Goal: Task Accomplishment & Management: Manage account settings

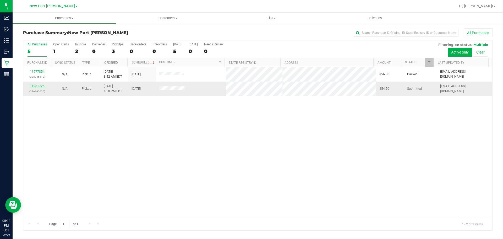
click at [37, 86] on link "11981726" at bounding box center [37, 86] width 15 height 4
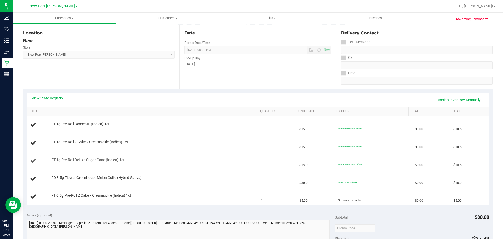
scroll to position [52, 0]
click at [51, 96] on link "View State Registry" at bounding box center [47, 97] width 31 height 5
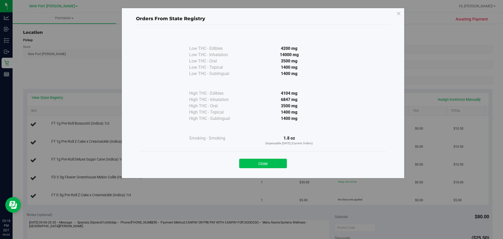
click at [262, 162] on button "Close" at bounding box center [263, 163] width 48 height 9
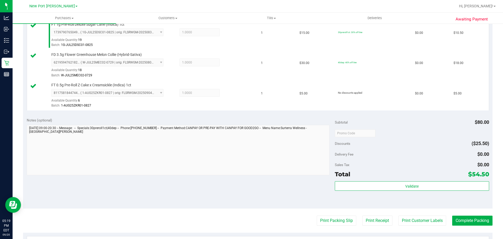
scroll to position [262, 0]
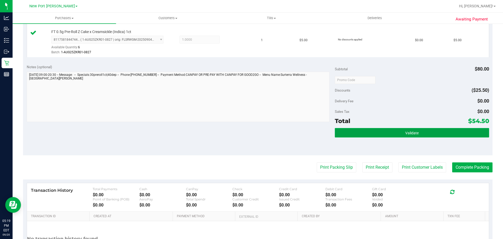
click at [400, 130] on button "Validate" at bounding box center [412, 132] width 154 height 9
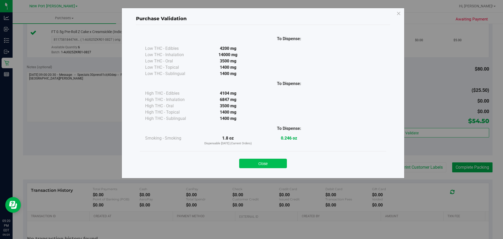
click at [273, 164] on button "Close" at bounding box center [263, 163] width 48 height 9
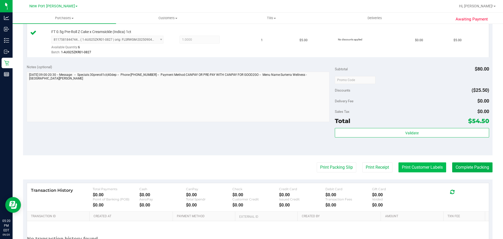
click at [414, 167] on button "Print Customer Labels" at bounding box center [423, 167] width 48 height 10
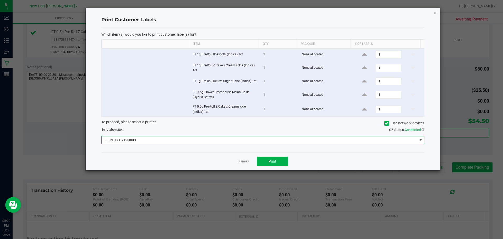
click at [422, 140] on span at bounding box center [421, 140] width 4 height 4
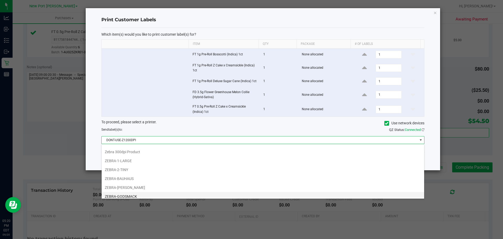
scroll to position [46, 0]
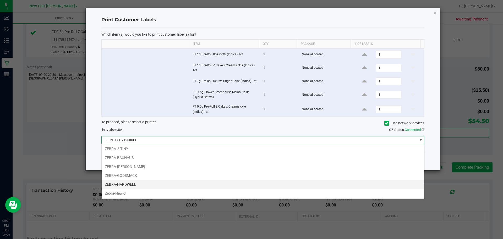
click at [135, 186] on li "ZEBRA-HARDWELL" at bounding box center [263, 184] width 323 height 9
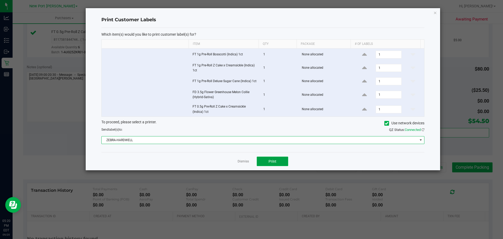
click at [269, 163] on span "Print" at bounding box center [273, 161] width 8 height 4
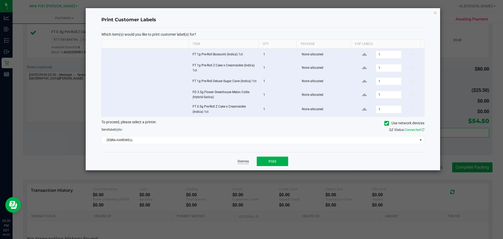
click at [245, 160] on link "Dismiss" at bounding box center [243, 161] width 11 height 4
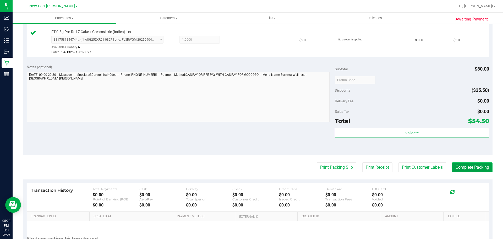
click at [477, 164] on button "Complete Packing" at bounding box center [472, 167] width 40 height 10
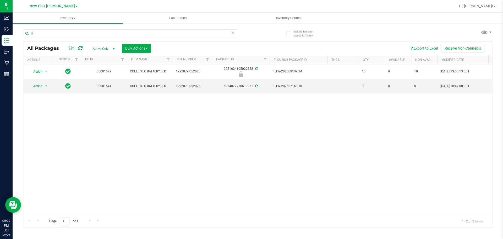
type input "s"
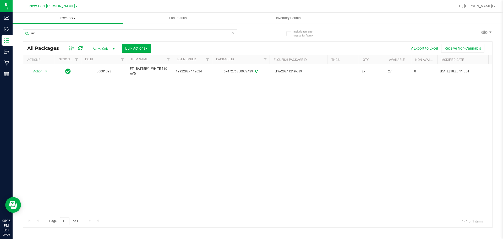
type input "a"
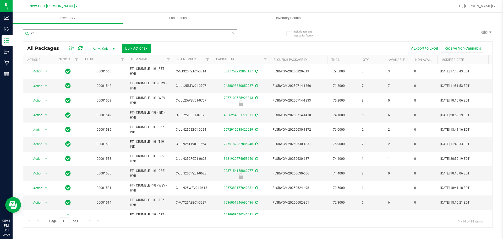
type input "c"
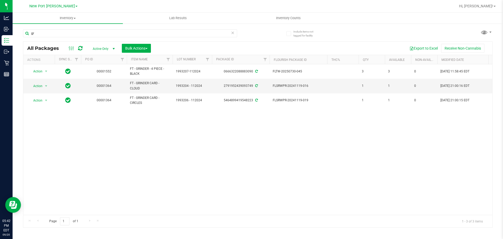
type input "g"
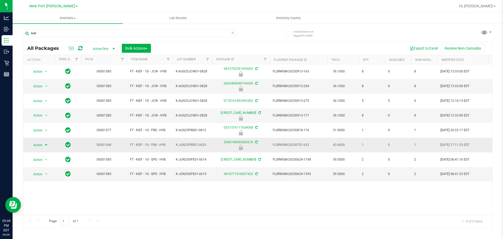
type input "kief"
click at [46, 146] on span "select" at bounding box center [46, 145] width 4 height 4
click at [42, 203] on li "Unlock package" at bounding box center [46, 207] width 34 height 8
click at [46, 143] on span "select" at bounding box center [46, 145] width 4 height 4
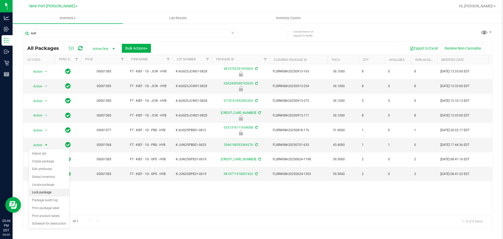
click at [41, 193] on li "Lock package" at bounding box center [49, 192] width 41 height 8
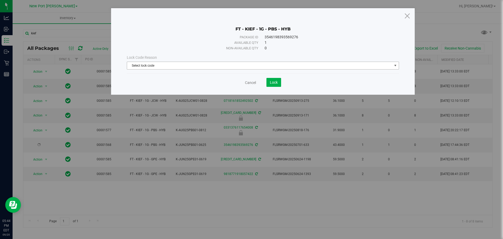
click at [394, 65] on span "select" at bounding box center [395, 65] width 4 height 4
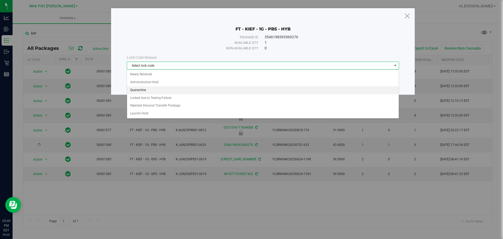
click at [143, 90] on li "Quarantine" at bounding box center [263, 90] width 272 height 8
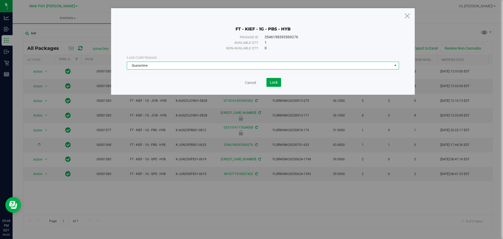
click at [276, 83] on span "Lock" at bounding box center [274, 82] width 8 height 4
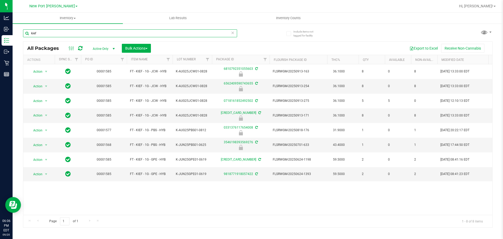
click at [55, 34] on input "kief" at bounding box center [130, 33] width 214 height 8
type input "k"
type input "sat"
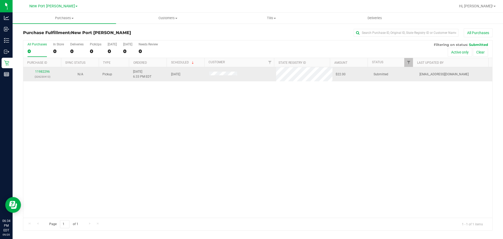
click at [42, 69] on div "11982296 (326230413)" at bounding box center [42, 74] width 32 height 10
click at [42, 72] on link "11982296" at bounding box center [42, 72] width 15 height 4
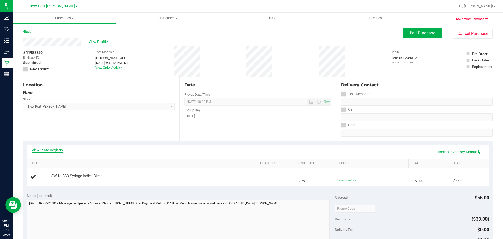
click at [53, 150] on link "View State Registry" at bounding box center [47, 149] width 31 height 5
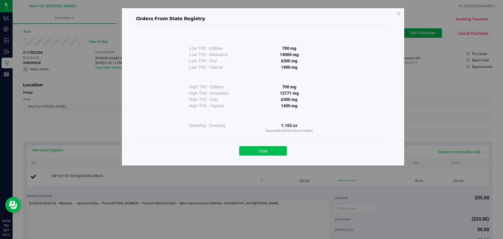
click at [268, 150] on button "Close" at bounding box center [263, 150] width 48 height 9
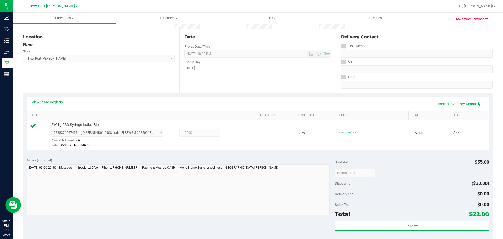
scroll to position [105, 0]
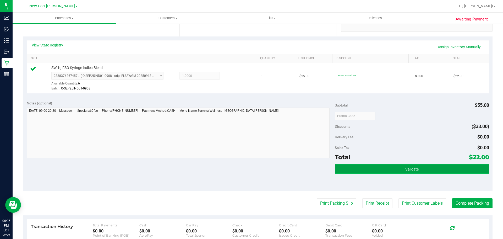
click at [398, 167] on button "Validate" at bounding box center [412, 168] width 154 height 9
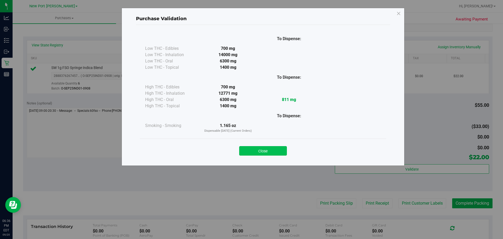
click at [265, 152] on button "Close" at bounding box center [263, 150] width 48 height 9
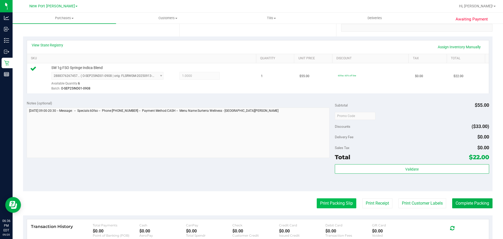
click at [327, 200] on button "Print Packing Slip" at bounding box center [337, 203] width 40 height 10
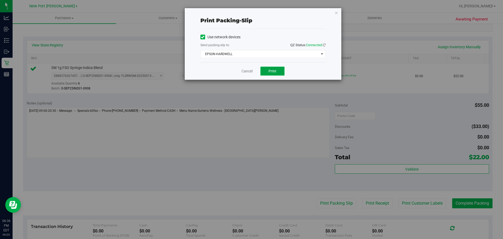
click at [275, 70] on span "Print" at bounding box center [273, 71] width 8 height 4
drag, startPoint x: 250, startPoint y: 71, endPoint x: 264, endPoint y: 84, distance: 19.0
click at [250, 71] on link "Cancel" at bounding box center [247, 71] width 11 height 6
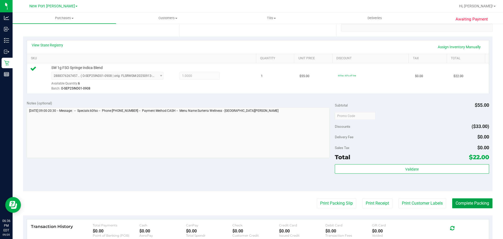
click at [461, 205] on button "Complete Packing" at bounding box center [472, 203] width 40 height 10
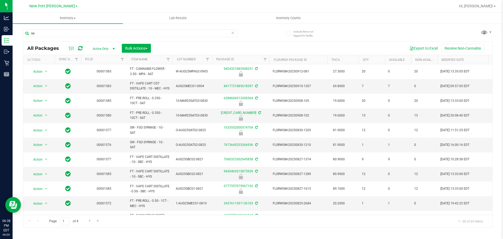
type input "s"
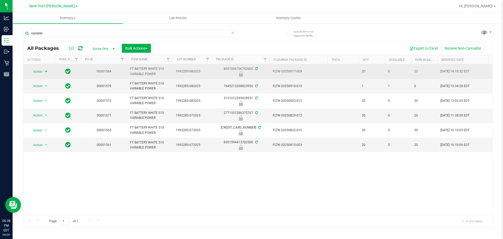
click at [47, 71] on span "select" at bounding box center [46, 71] width 4 height 4
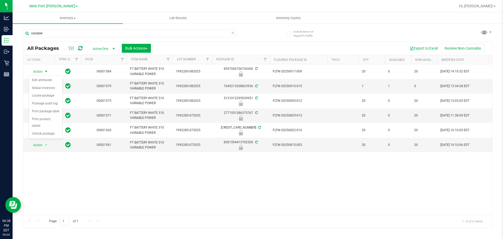
click at [62, 178] on div "Action Action Edit attributes Global inventory Locate package Package audit log…" at bounding box center [257, 139] width 469 height 150
click at [95, 32] on input "variable" at bounding box center [130, 33] width 214 height 8
type input "v"
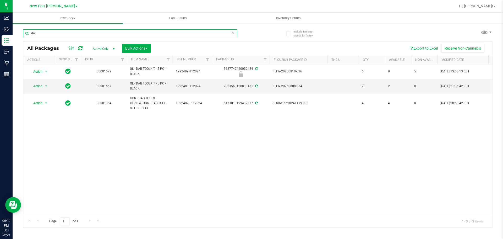
type input "d"
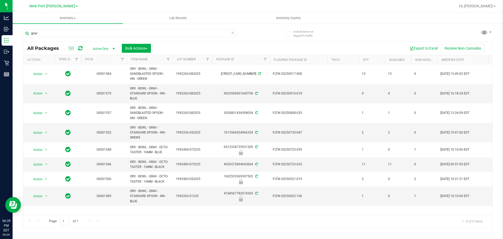
click at [113, 47] on span "select" at bounding box center [114, 49] width 4 height 4
click at [108, 55] on li "Active Only" at bounding box center [102, 57] width 28 height 8
click at [76, 33] on input "grav" at bounding box center [130, 33] width 214 height 8
type input "g"
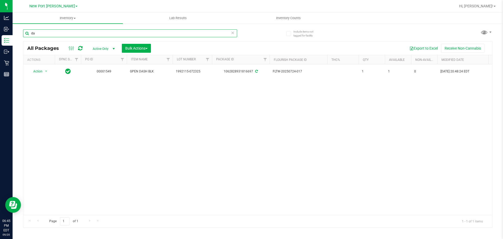
type input "d"
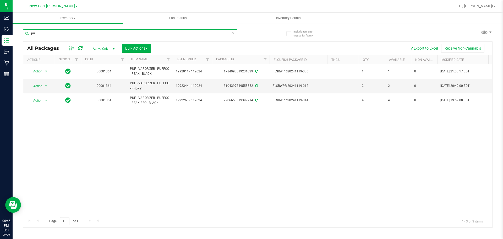
type input "p"
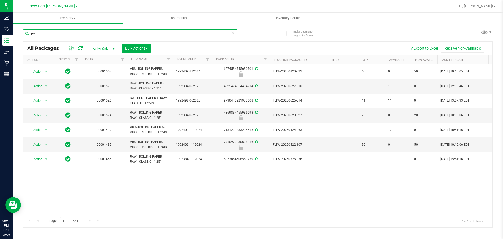
type input "p"
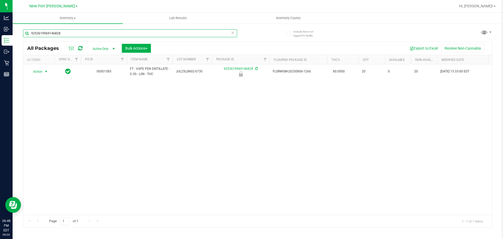
type input "9253619969146828"
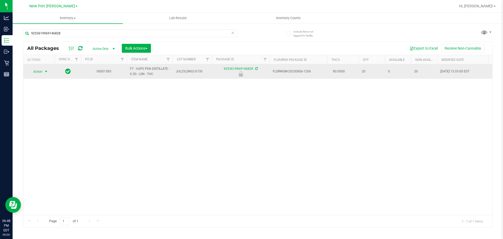
click at [47, 72] on span "select" at bounding box center [46, 71] width 4 height 4
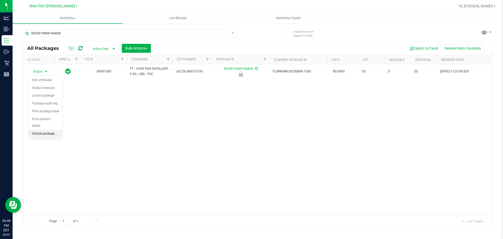
click at [41, 130] on li "Unlock package" at bounding box center [46, 134] width 34 height 8
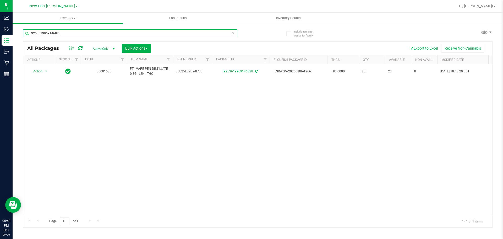
click at [68, 33] on input "9253619969146828" at bounding box center [130, 33] width 214 height 8
type input "9"
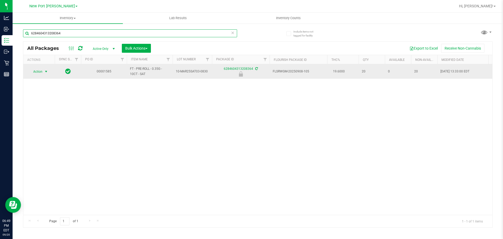
type input "6284604313208364"
click at [46, 73] on span "select" at bounding box center [46, 71] width 4 height 4
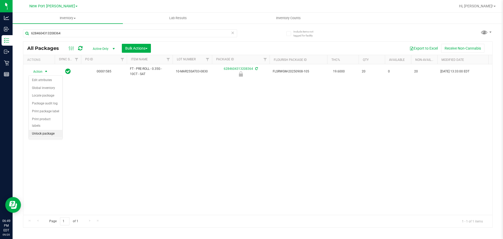
click at [46, 130] on li "Unlock package" at bounding box center [46, 134] width 34 height 8
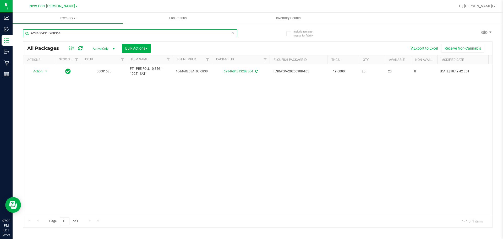
click at [80, 34] on input "6284604313208364" at bounding box center [130, 33] width 214 height 8
type input "6"
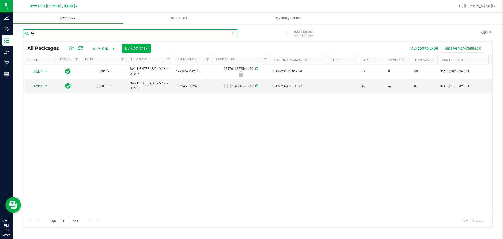
type input "b"
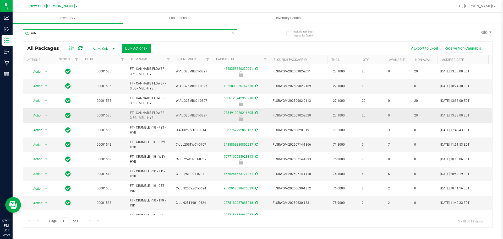
type input "m"
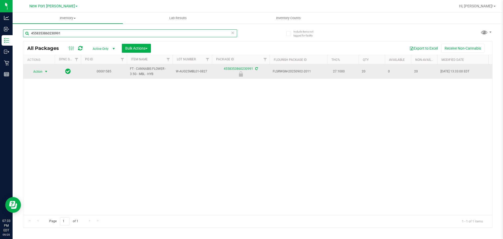
type input "4558353860230991"
click at [46, 72] on span "select" at bounding box center [46, 71] width 4 height 4
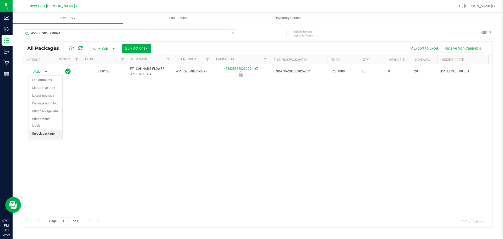
click at [50, 130] on li "Unlock package" at bounding box center [46, 134] width 34 height 8
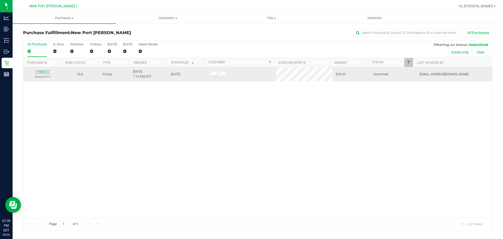
click at [41, 70] on link "11982517" at bounding box center [42, 72] width 15 height 4
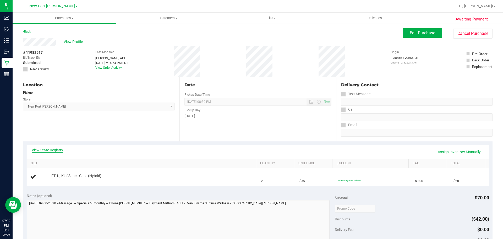
click at [43, 149] on link "View State Registry" at bounding box center [47, 149] width 31 height 5
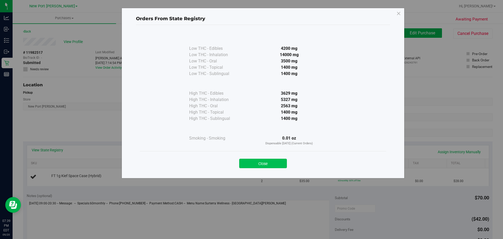
click at [269, 163] on button "Close" at bounding box center [263, 163] width 48 height 9
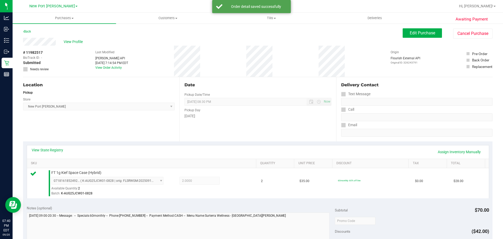
scroll to position [157, 0]
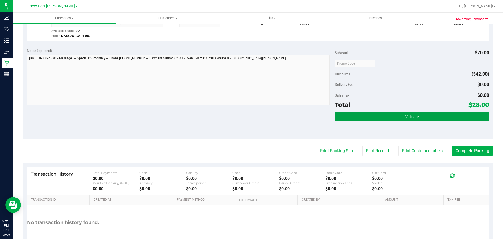
click at [411, 116] on span "Validate" at bounding box center [411, 117] width 13 height 4
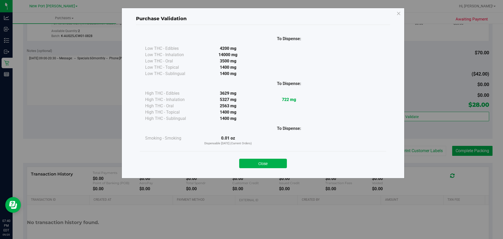
drag, startPoint x: 252, startPoint y: 160, endPoint x: 257, endPoint y: 161, distance: 5.6
click at [252, 160] on button "Close" at bounding box center [263, 163] width 48 height 9
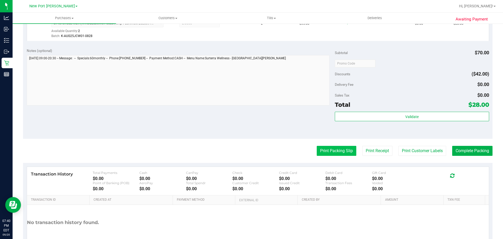
click at [329, 150] on button "Print Packing Slip" at bounding box center [337, 151] width 40 height 10
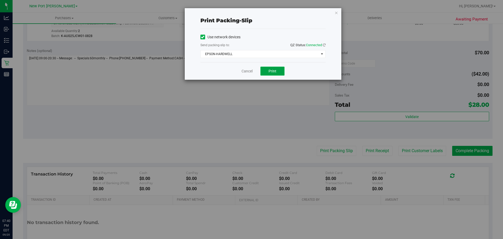
click at [270, 73] on button "Print" at bounding box center [272, 71] width 24 height 9
drag, startPoint x: 246, startPoint y: 71, endPoint x: 262, endPoint y: 72, distance: 15.7
click at [246, 71] on link "Cancel" at bounding box center [247, 71] width 11 height 6
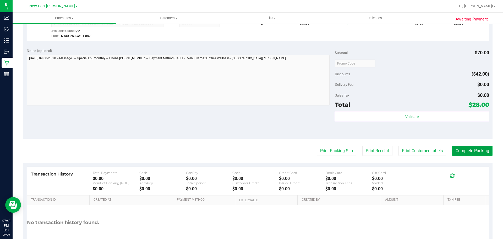
click at [470, 152] on button "Complete Packing" at bounding box center [472, 151] width 40 height 10
